Goal: Transaction & Acquisition: Subscribe to service/newsletter

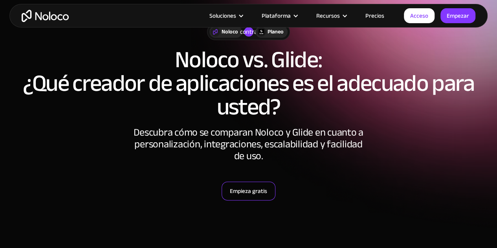
click at [258, 195] on font "Empieza gratis" at bounding box center [248, 191] width 37 height 11
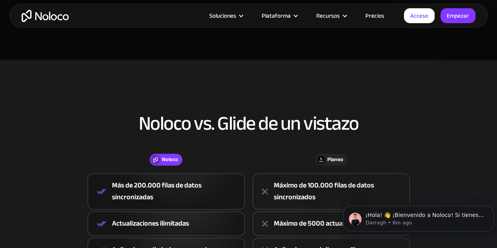
scroll to position [263, 0]
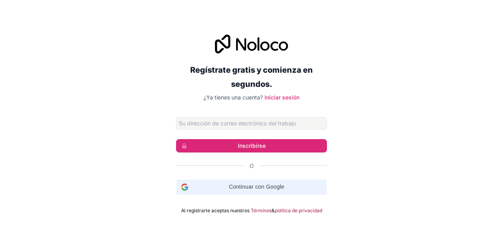
click at [231, 193] on div "Continuar con Google Continuar con Google. Se abre en una pestaña nueva." at bounding box center [251, 187] width 141 height 15
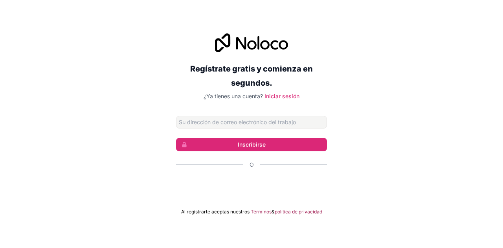
click at [380, 110] on div "Regístrate gratis y comienza en segundos. ¿Ya tienes una cuenta? Iniciar sesión…" at bounding box center [251, 124] width 503 height 204
